Goal: Register for event/course

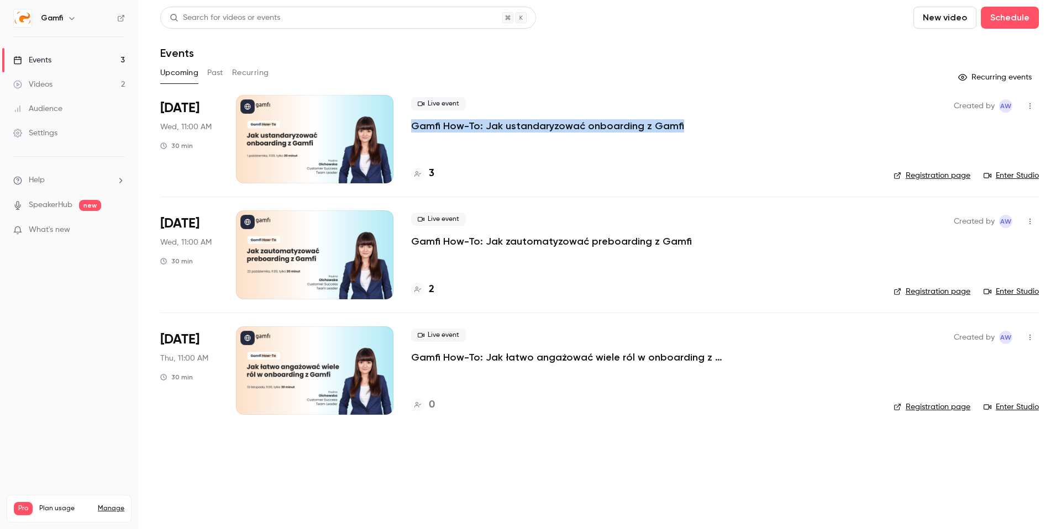
drag, startPoint x: 684, startPoint y: 129, endPoint x: 411, endPoint y: 135, distance: 273.6
click at [413, 132] on div "Live event Gamfi How-To: Jak ustandaryzować onboarding z Gamfi" at bounding box center [643, 114] width 465 height 35
copy p "Gamfi How-To: Jak ustandaryzować onboarding z Gamfi"
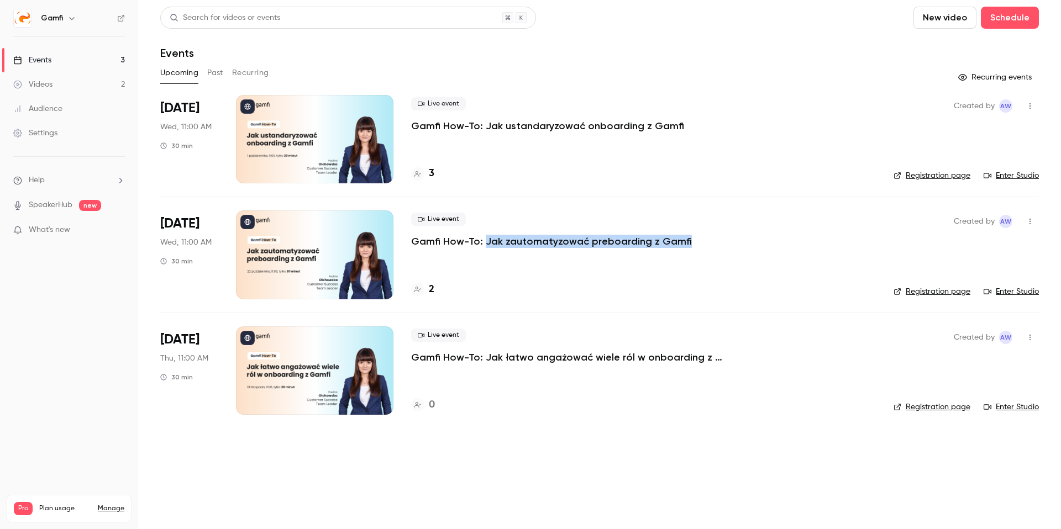
drag, startPoint x: 601, startPoint y: 240, endPoint x: 491, endPoint y: 241, distance: 109.4
click at [482, 241] on div "Live event Gamfi How-To: Jak zautomatyzować preboarding z Gamfi" at bounding box center [643, 230] width 465 height 35
copy p "Jak zautomatyzować preboarding z Gamfi"
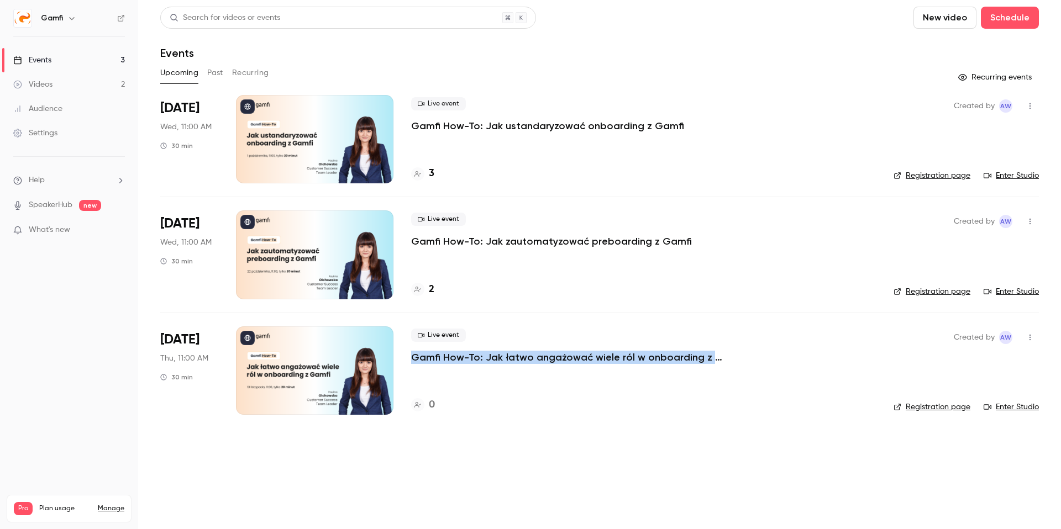
drag, startPoint x: 734, startPoint y: 359, endPoint x: 414, endPoint y: 360, distance: 319.9
click at [409, 359] on li "Nov 13 Thu, 11:00 AM 30 min Live event Gamfi How-To: Jak łatwo angażować wiele …" at bounding box center [599, 370] width 879 height 115
copy p "Gamfi How-To: Jak łatwo angażować wiele ról w onboarding z Gamfi"
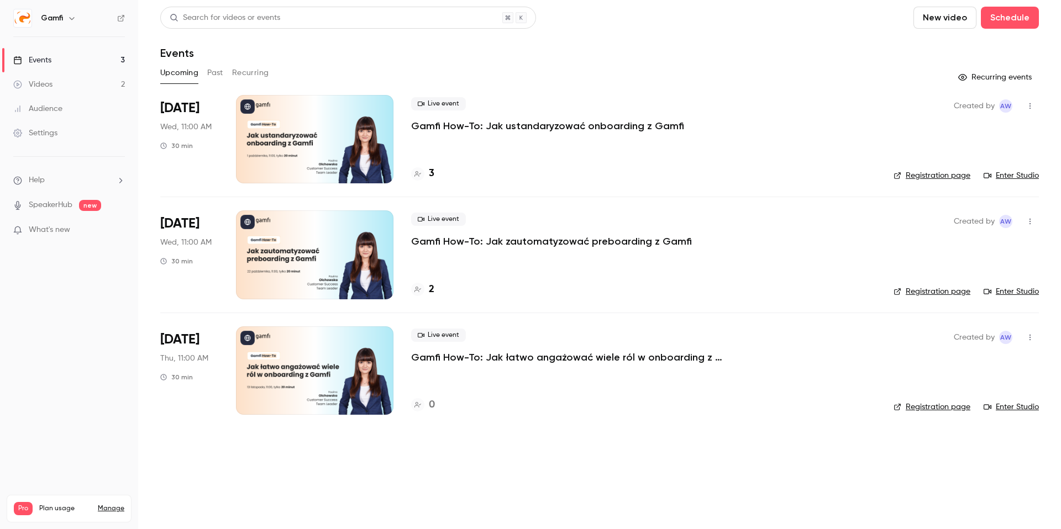
click at [667, 367] on div "Live event Gamfi How-To: Jak łatwo angażować wiele ról w onboarding z Gamfi 0" at bounding box center [643, 371] width 465 height 88
drag, startPoint x: 693, startPoint y: 356, endPoint x: 483, endPoint y: 360, distance: 210.0
click at [483, 359] on div "Live event Gamfi How-To: Jak łatwo angażować wiele ról w onboarding z Gamfi" at bounding box center [643, 346] width 465 height 35
copy p "Jak łatwo angażować wiele ról w onboarding z Gamfi"
click at [780, 169] on div "3" at bounding box center [643, 173] width 465 height 15
